Goal: Find specific page/section: Find specific page/section

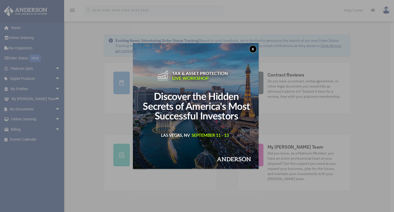
click at [255, 50] on button "x" at bounding box center [253, 49] width 8 height 8
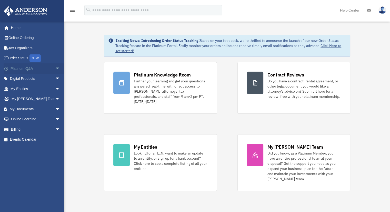
click at [56, 69] on span "arrow_drop_down" at bounding box center [60, 68] width 10 height 11
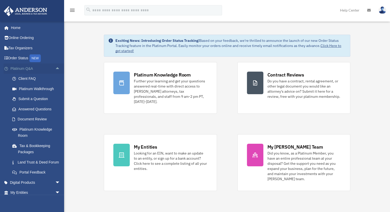
click at [55, 68] on span "arrow_drop_up" at bounding box center [60, 68] width 10 height 11
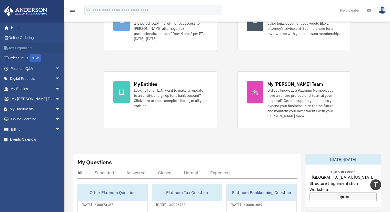
scroll to position [3, 0]
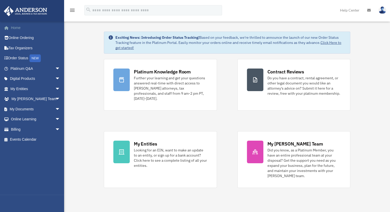
click at [18, 30] on link "Home" at bounding box center [36, 28] width 64 height 10
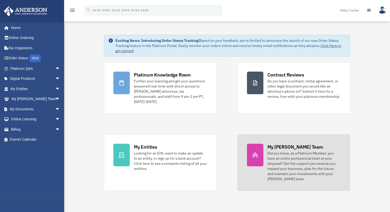
click at [298, 136] on link "My [PERSON_NAME] Team Did you know, as a Platinum Member, you have an entire pr…" at bounding box center [294, 162] width 113 height 57
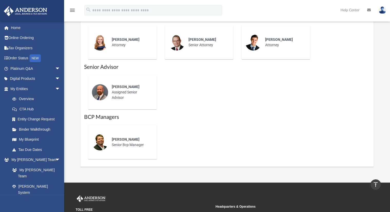
scroll to position [379, 0]
